Goal: Task Accomplishment & Management: Manage account settings

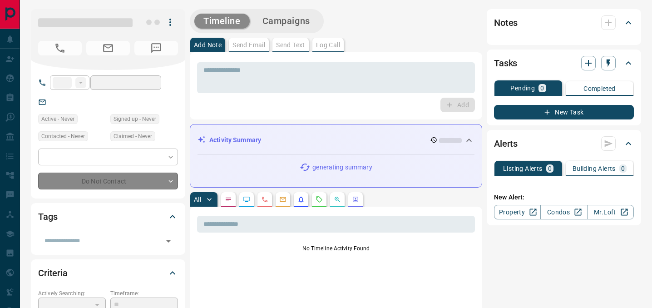
type input "**"
type input "**********"
type input "*"
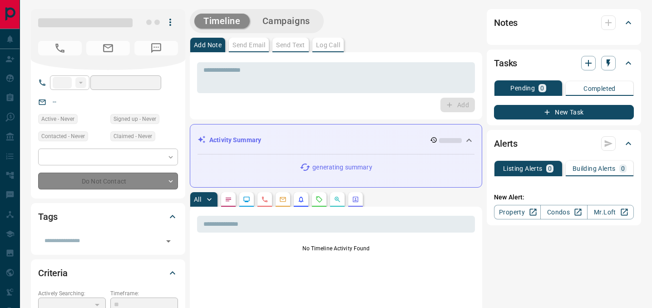
type input "**********"
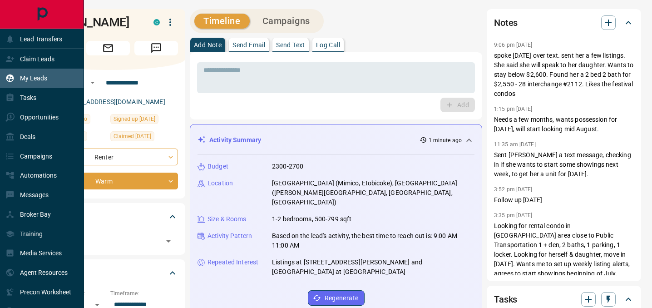
click at [19, 78] on div "My Leads" at bounding box center [26, 78] width 42 height 15
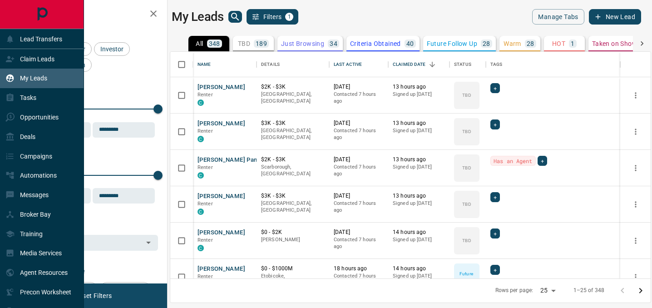
scroll to position [227, 480]
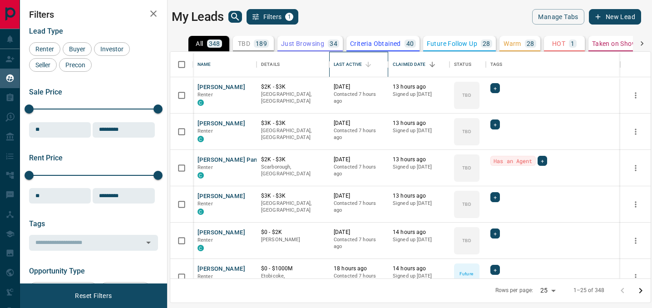
click at [346, 65] on div "Last Active" at bounding box center [348, 64] width 28 height 25
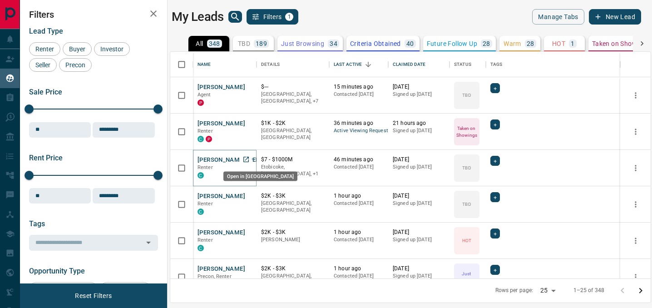
click at [240, 156] on link "Open in New Tab" at bounding box center [246, 159] width 12 height 12
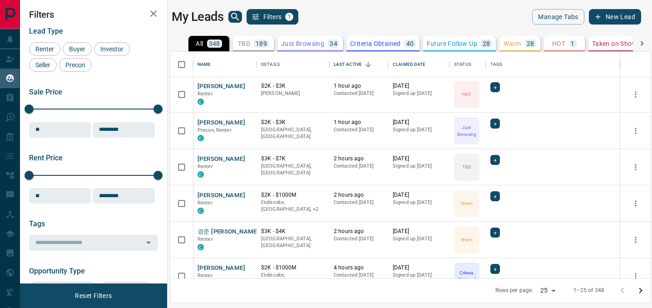
scroll to position [147, 0]
click at [214, 196] on button "[PERSON_NAME]" at bounding box center [221, 194] width 48 height 9
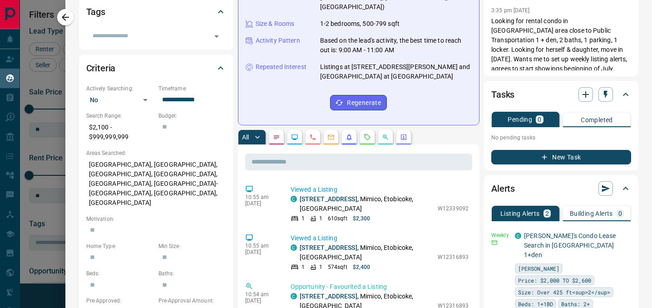
scroll to position [205, 0]
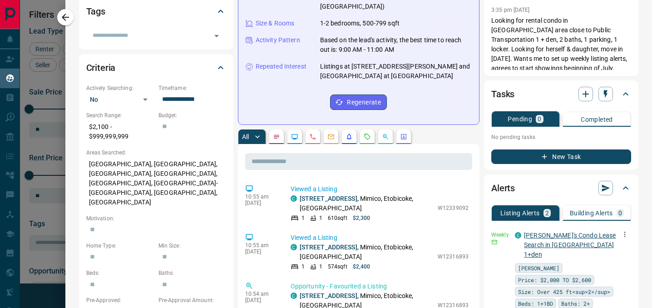
click at [584, 235] on link "[PERSON_NAME]'s Condo Lease Search in [GEOGRAPHIC_DATA] 1+den" at bounding box center [570, 245] width 92 height 26
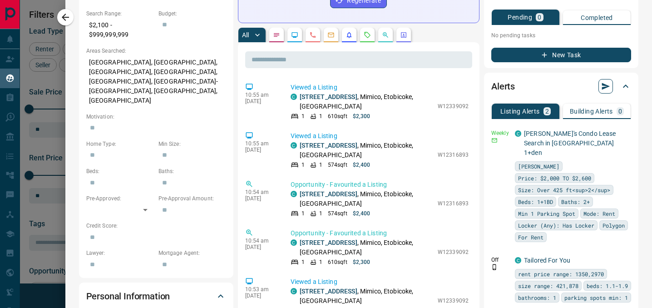
scroll to position [307, 0]
click at [535, 256] on p "Tailored For You" at bounding box center [547, 261] width 46 height 10
click at [536, 256] on link "Tailored For You" at bounding box center [547, 259] width 46 height 7
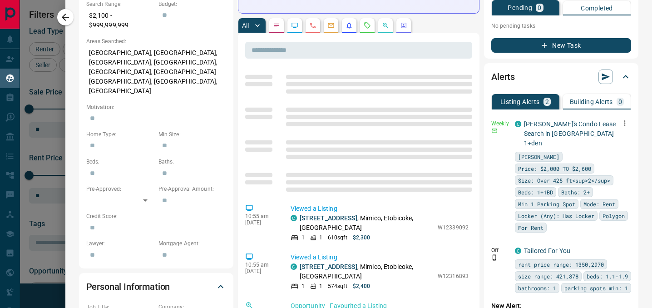
scroll to position [320, 0]
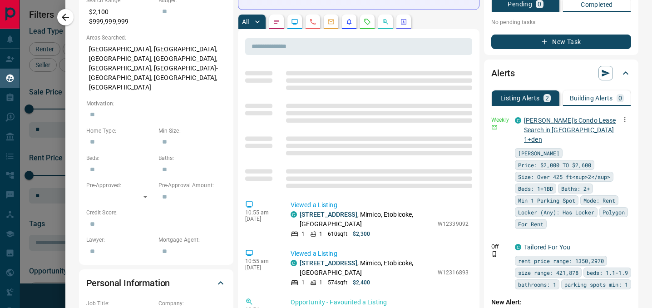
click at [550, 122] on link "[PERSON_NAME]'s Condo Lease Search in [GEOGRAPHIC_DATA] 1+den" at bounding box center [570, 130] width 92 height 26
